Goal: Transaction & Acquisition: Subscribe to service/newsletter

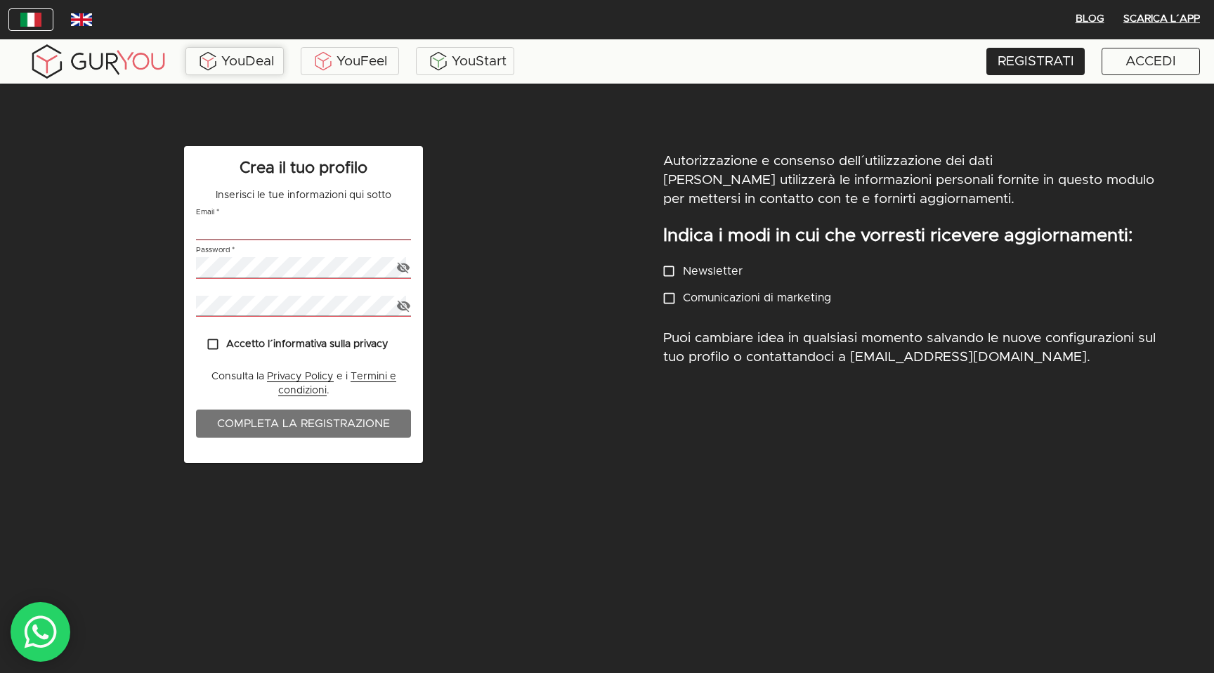
type input "[EMAIL_ADDRESS][DOMAIN_NAME]"
click at [244, 67] on div "YouDeal" at bounding box center [234, 61] width 91 height 21
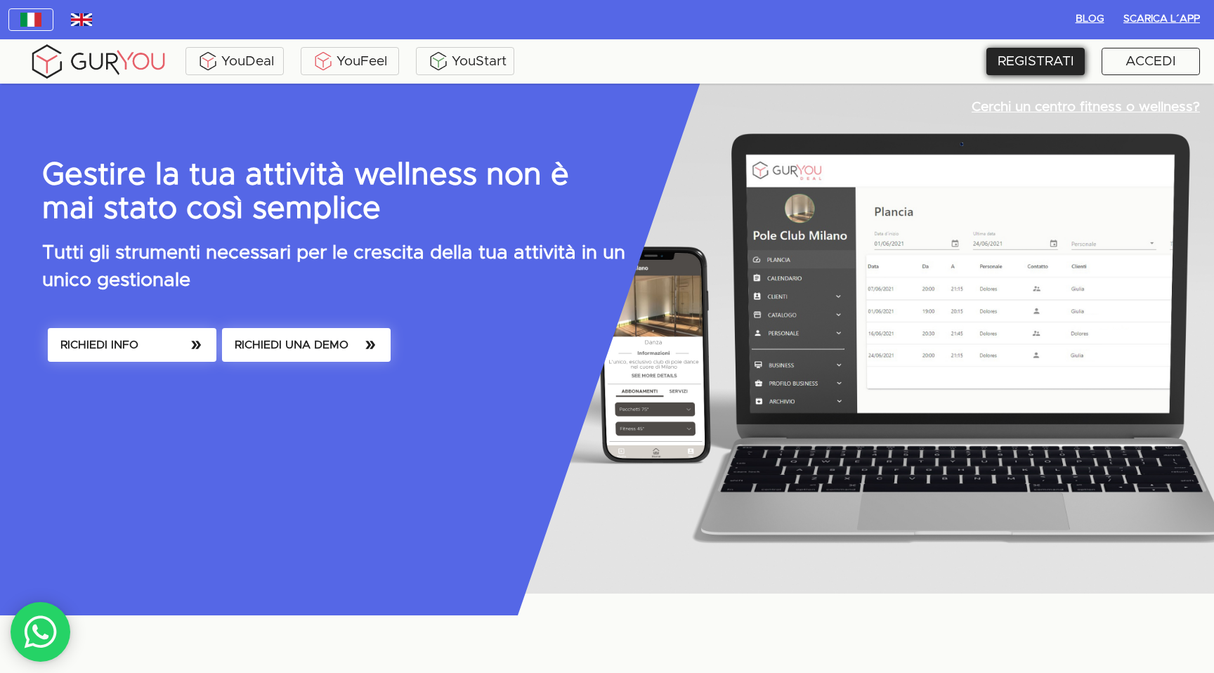
click at [1033, 59] on div "REGISTRATI" at bounding box center [1035, 61] width 98 height 27
